Goal: Information Seeking & Learning: Learn about a topic

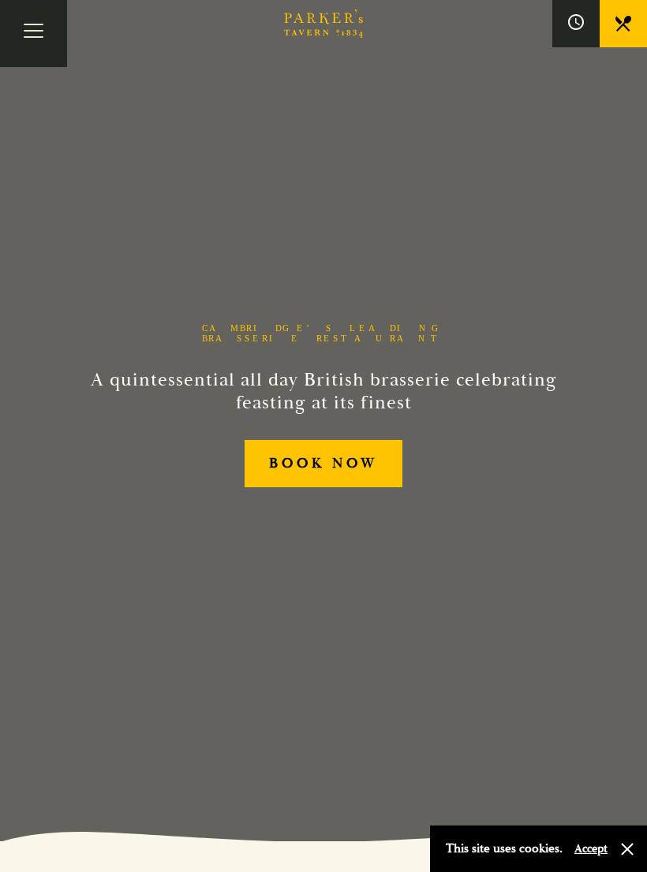
scroll to position [13, 0]
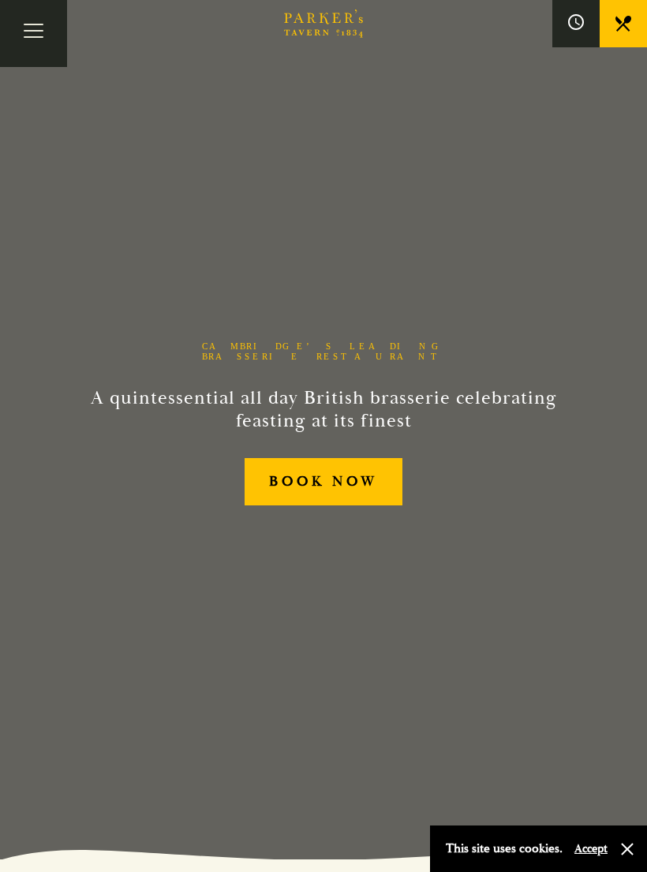
click at [49, 39] on button "Toggle navigation" at bounding box center [33, 33] width 67 height 67
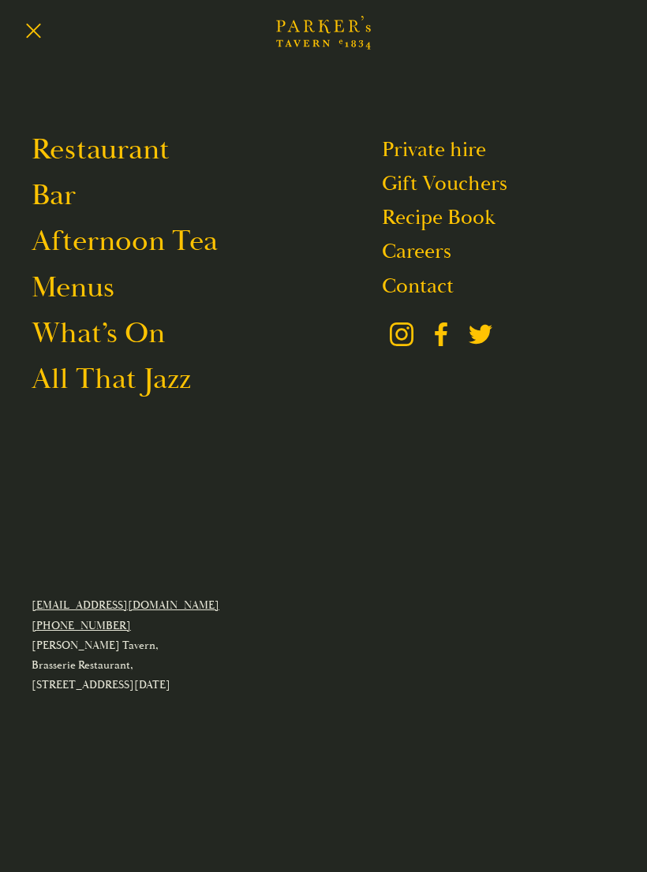
click at [149, 151] on link "Restaurant" at bounding box center [101, 149] width 138 height 37
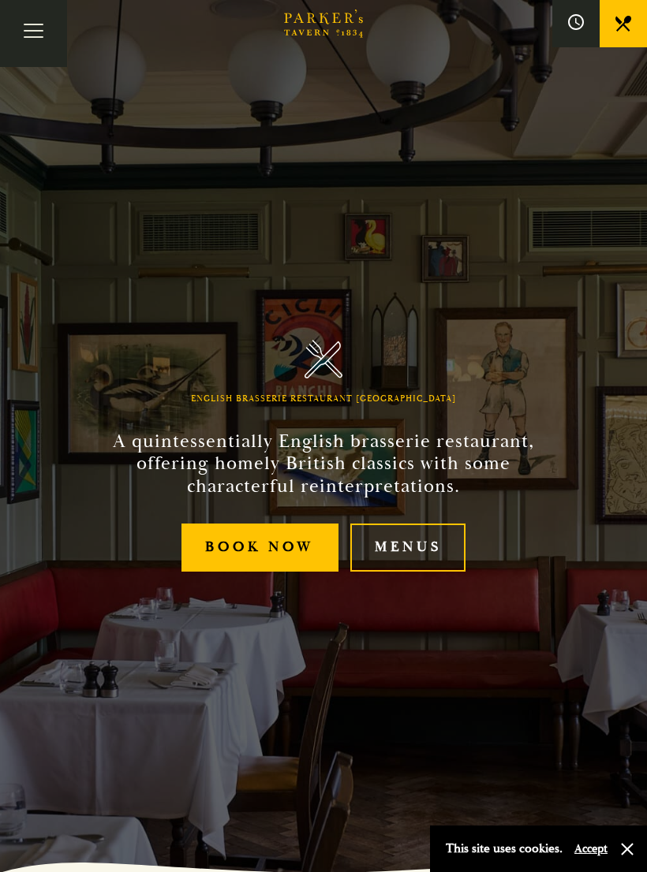
click at [420, 559] on link "Menus" at bounding box center [407, 548] width 115 height 48
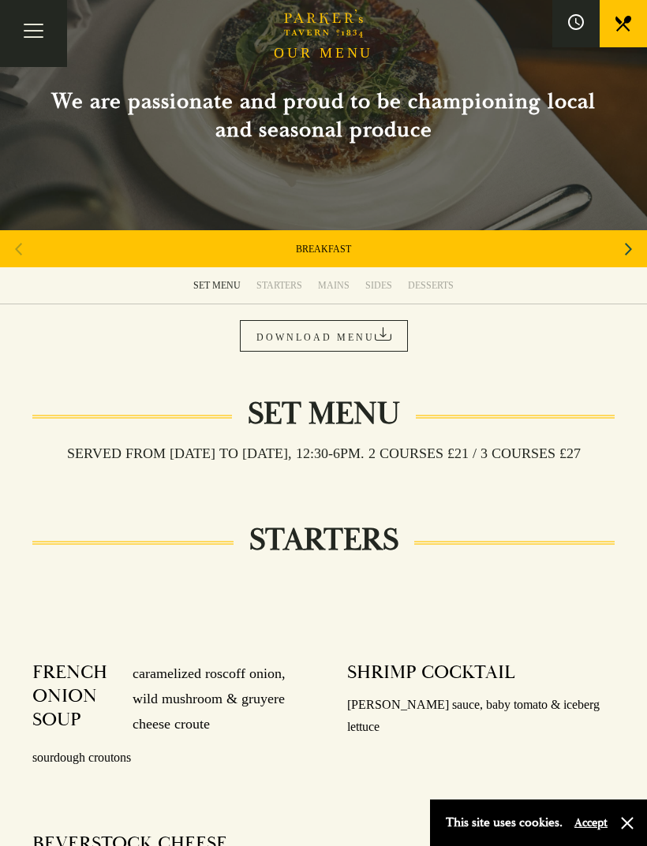
scroll to position [61, 0]
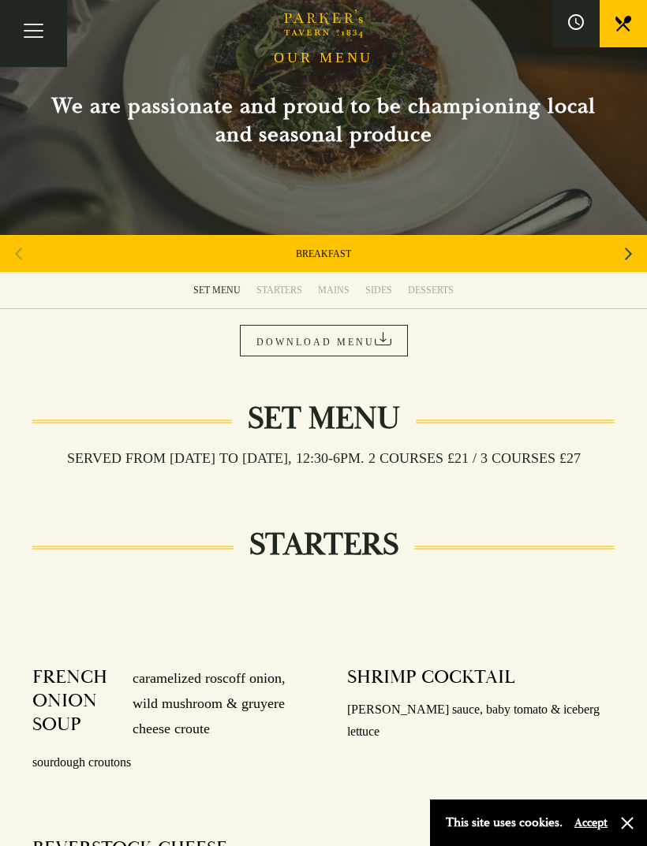
click at [623, 258] on div "Next slide" at bounding box center [627, 254] width 21 height 35
click at [629, 263] on icon "Next slide" at bounding box center [627, 254] width 7 height 35
click at [637, 262] on div "Next slide" at bounding box center [627, 254] width 21 height 35
click at [632, 261] on div "Next slide" at bounding box center [627, 254] width 21 height 35
click at [631, 263] on icon "Next slide" at bounding box center [627, 254] width 7 height 35
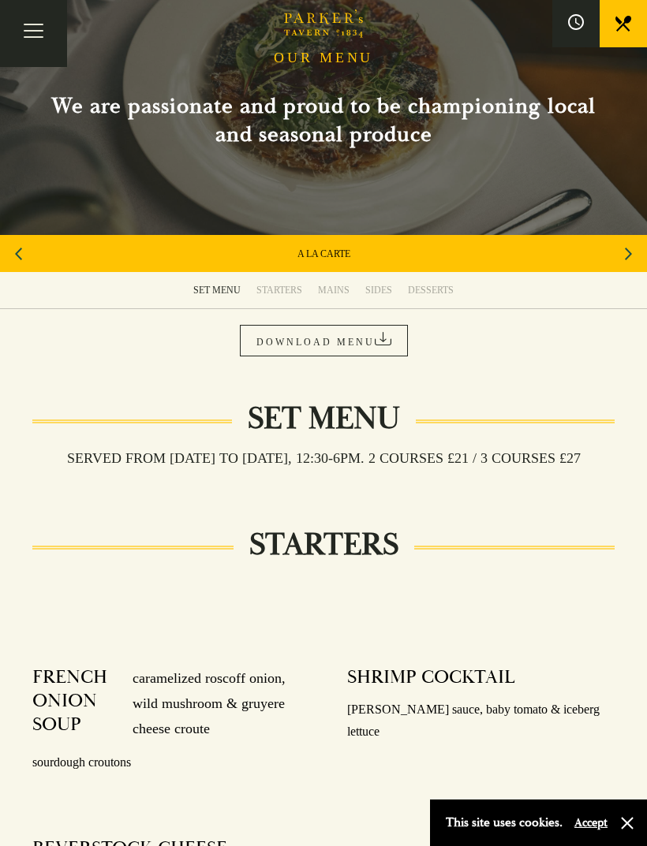
click at [344, 258] on link "A LA CARTE" at bounding box center [323, 254] width 53 height 13
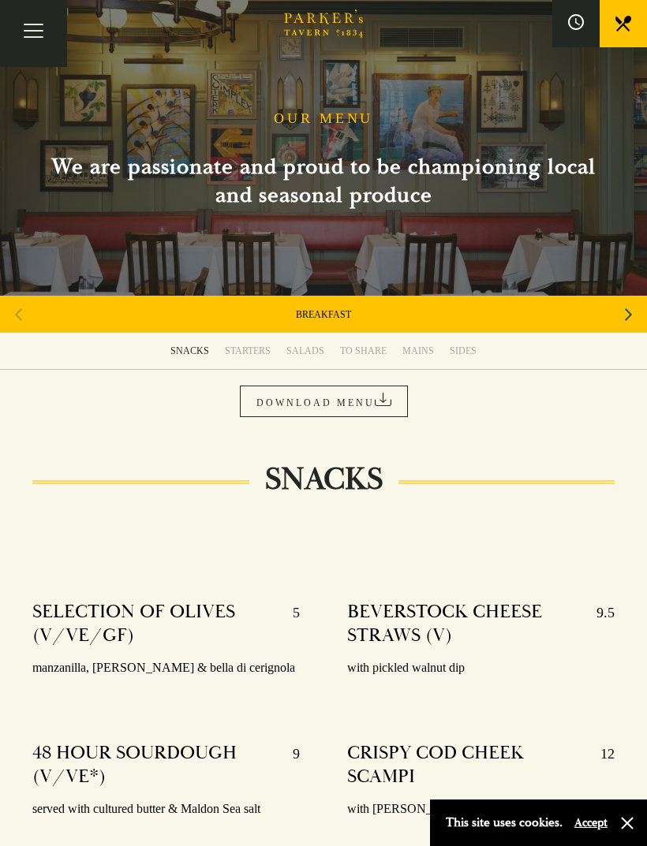
click at [625, 322] on icon "Next slide" at bounding box center [627, 314] width 7 height 35
click at [638, 316] on div "Next slide" at bounding box center [627, 314] width 21 height 35
click at [338, 318] on link "SET MENU" at bounding box center [323, 314] width 47 height 13
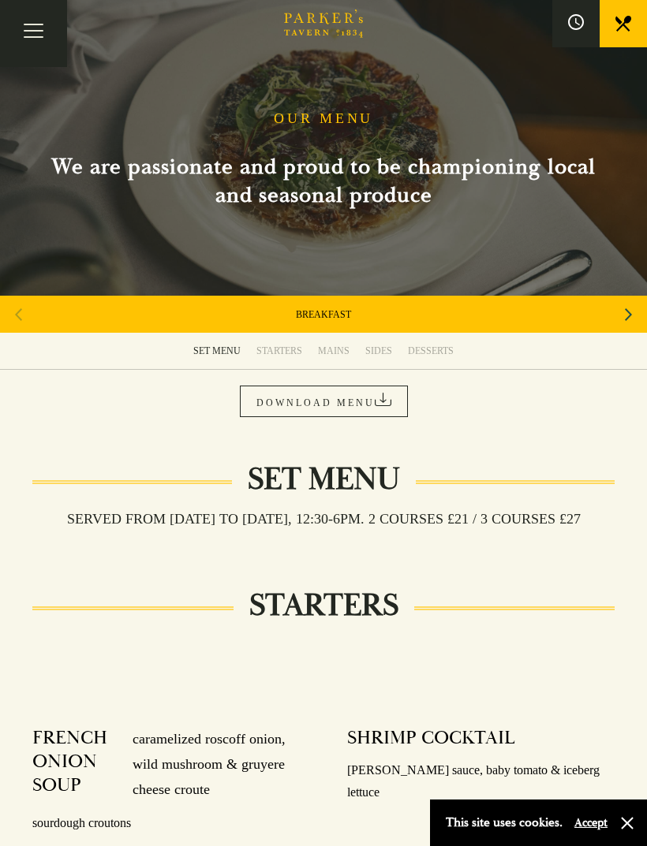
click at [628, 28] on icon at bounding box center [623, 24] width 16 height 16
click at [45, 28] on button "Toggle navigation" at bounding box center [33, 33] width 67 height 67
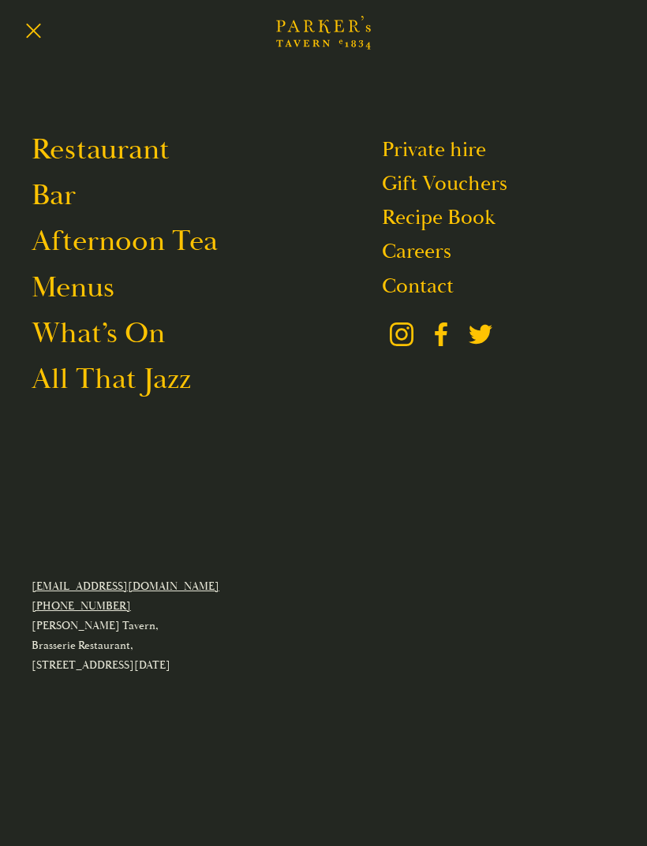
click at [178, 393] on link "All That Jazz" at bounding box center [111, 378] width 159 height 37
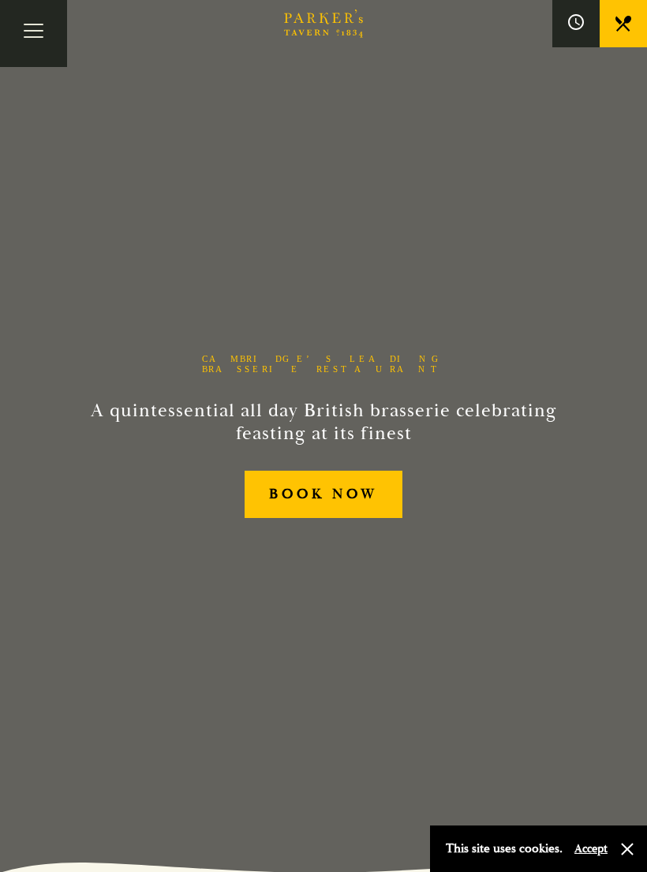
click at [624, 37] on link at bounding box center [622, 23] width 47 height 47
click at [51, 31] on button "Toggle navigation" at bounding box center [33, 33] width 67 height 67
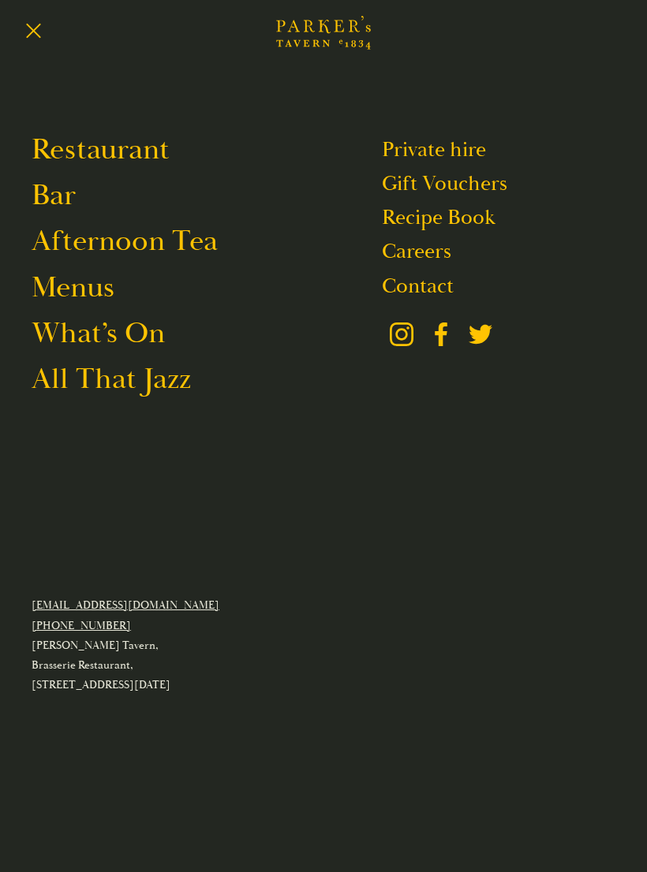
click at [434, 287] on link "Contact" at bounding box center [418, 286] width 72 height 27
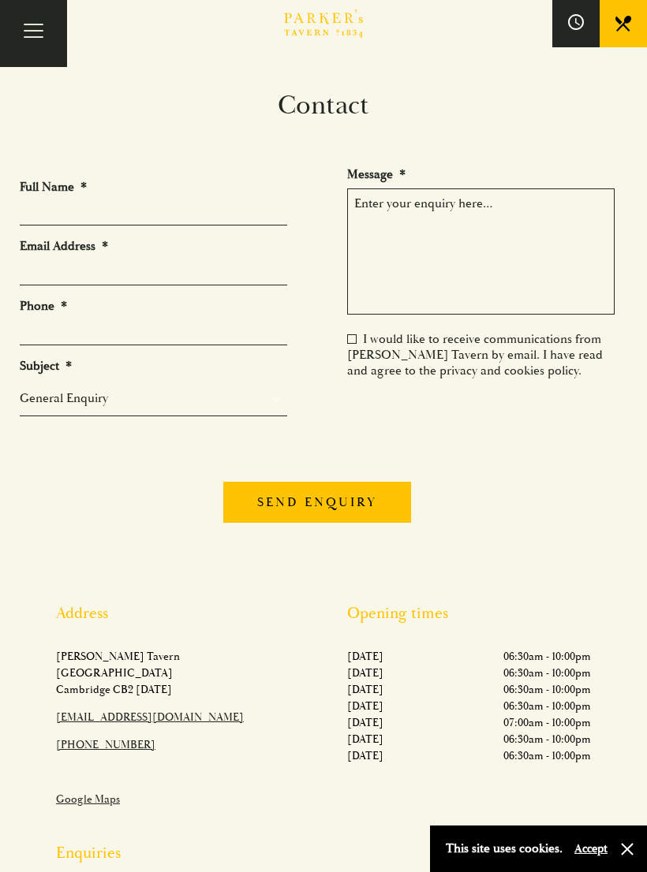
click at [46, 35] on button "Toggle navigation" at bounding box center [33, 33] width 67 height 67
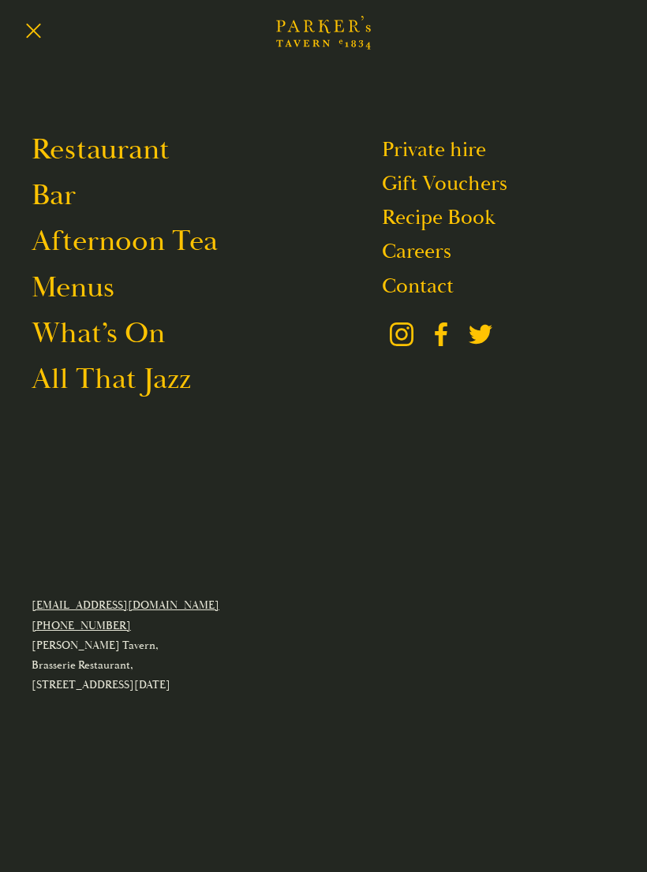
click at [110, 296] on link "Menus" at bounding box center [73, 287] width 83 height 37
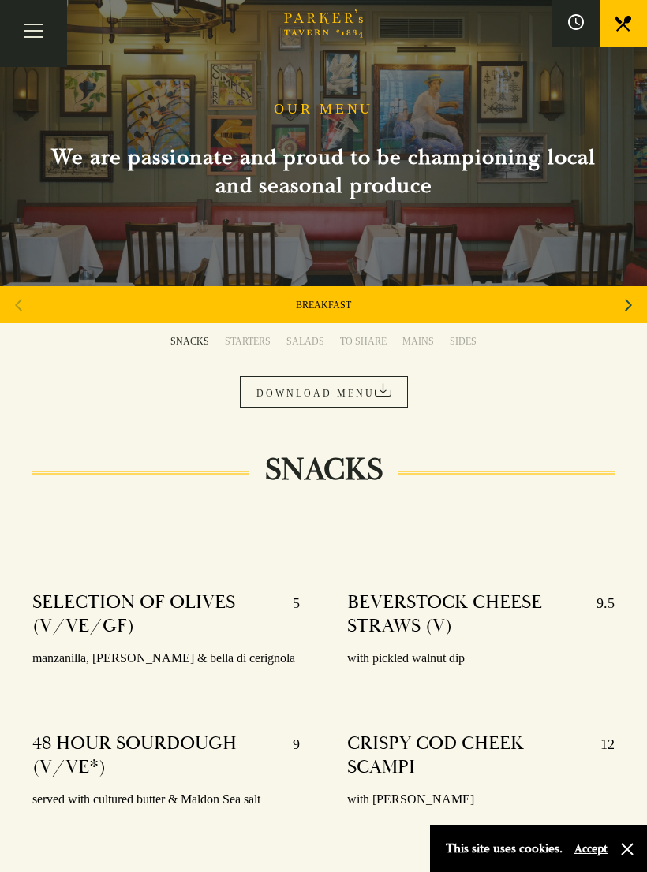
scroll to position [11, 0]
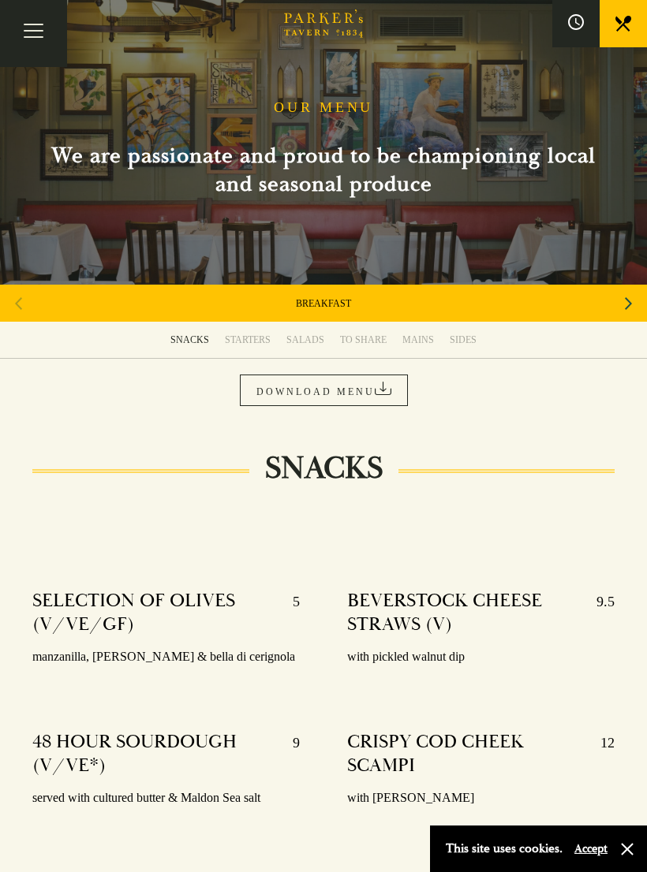
click at [430, 344] on div "MAINS" at bounding box center [418, 340] width 32 height 13
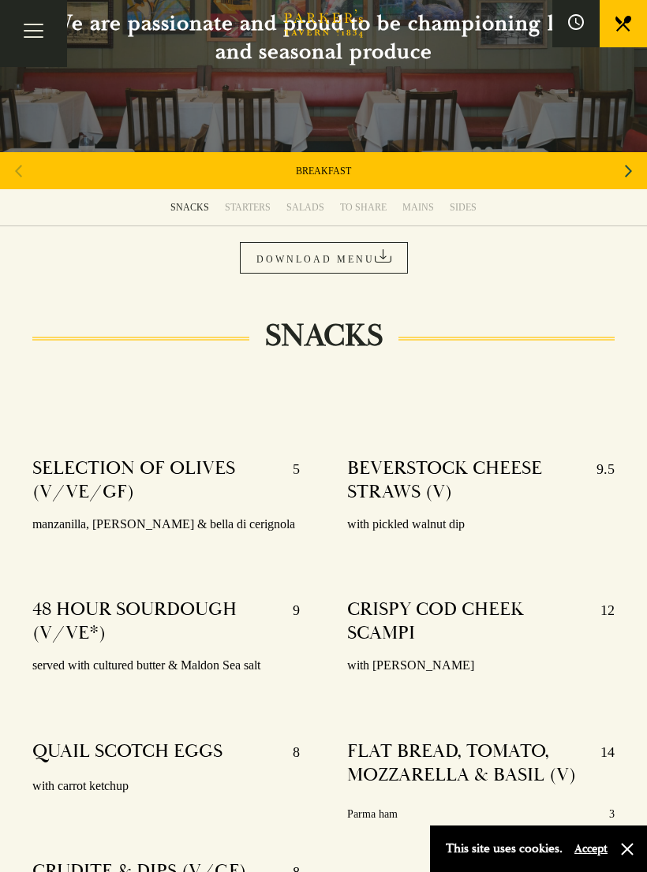
scroll to position [136, 0]
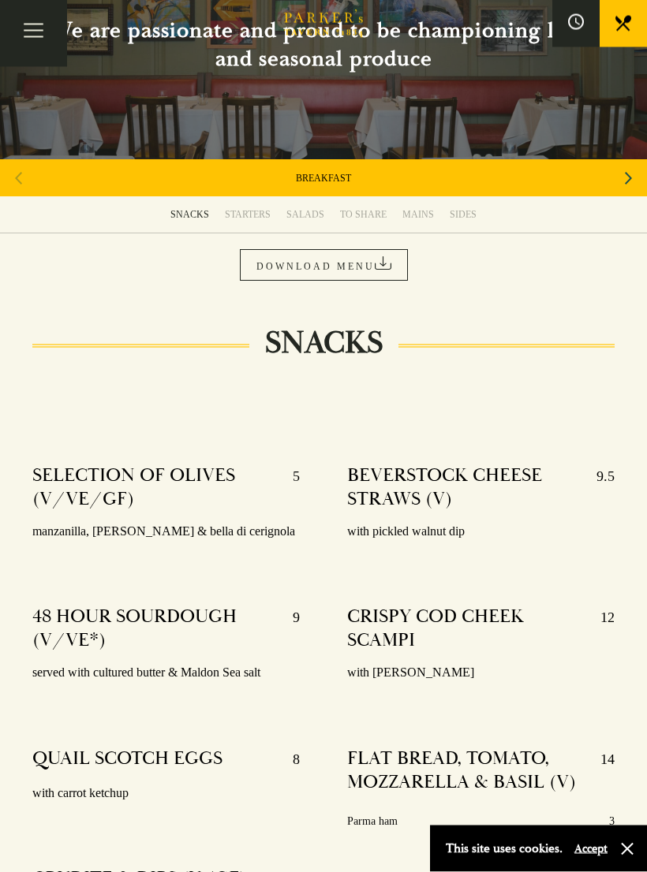
click at [371, 220] on link "TO SHARE" at bounding box center [363, 215] width 62 height 36
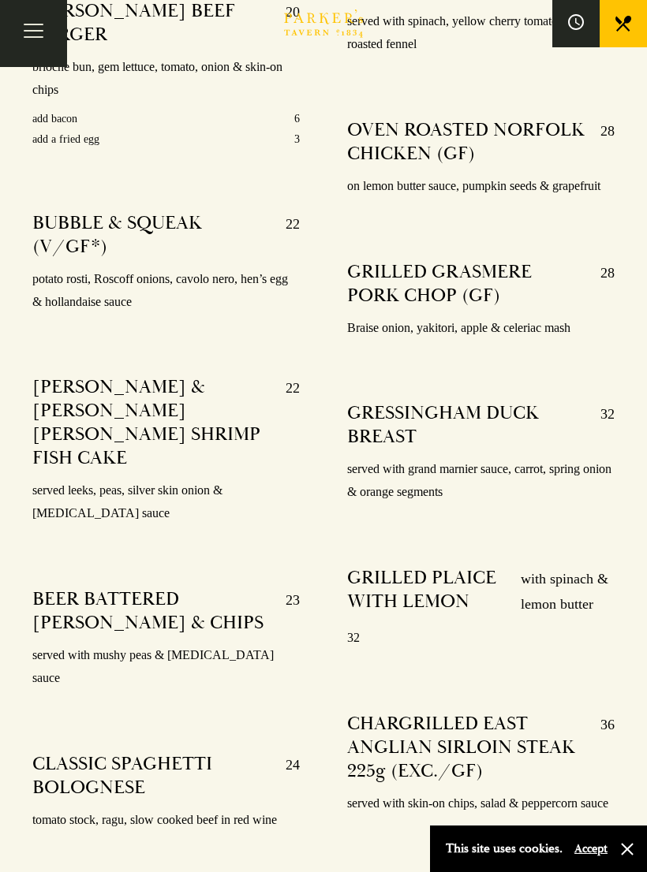
scroll to position [3095, 0]
